Goal: Use online tool/utility: Utilize a website feature to perform a specific function

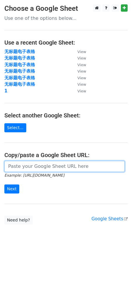
click at [44, 168] on input "url" at bounding box center [64, 166] width 120 height 11
paste input "https://docs.google.com/spreadsheets/d/1dDHFN7ko4Jgl46GW0lvhU_RUIi9NwHeh3EPvscW…"
type input "https://docs.google.com/spreadsheets/d/1dDHFN7ko4Jgl46GW0lvhU_RUIi9NwHeh3EPvscW…"
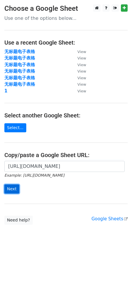
click at [10, 188] on input "Next" at bounding box center [11, 189] width 15 height 9
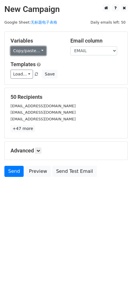
click at [27, 48] on link "Copy/paste..." at bounding box center [28, 50] width 36 height 9
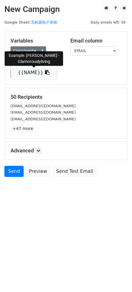
click at [24, 72] on link "{{NAME}}" at bounding box center [34, 72] width 46 height 9
